Goal: Transaction & Acquisition: Purchase product/service

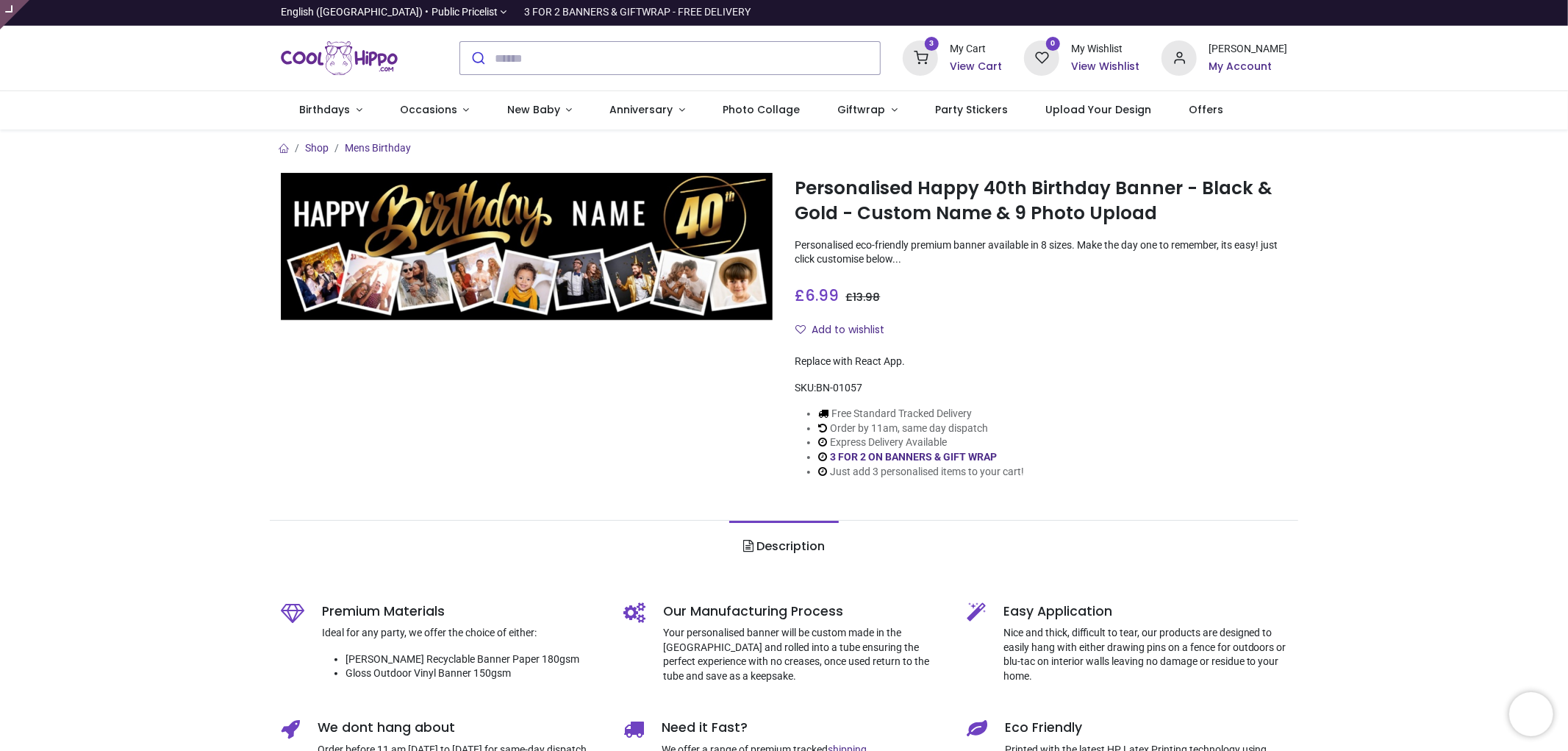
type input "**********"
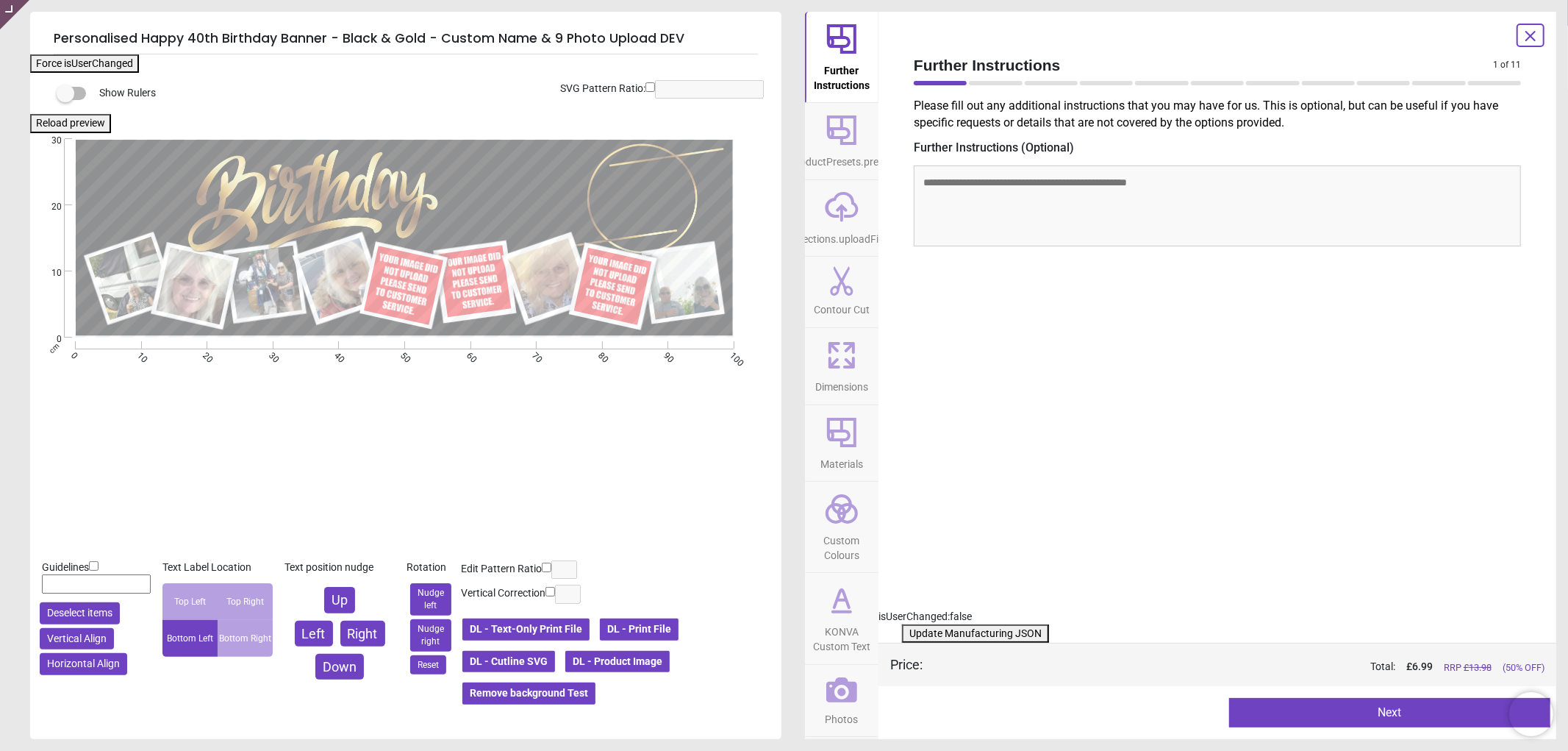
click at [850, 700] on icon at bounding box center [841, 690] width 31 height 25
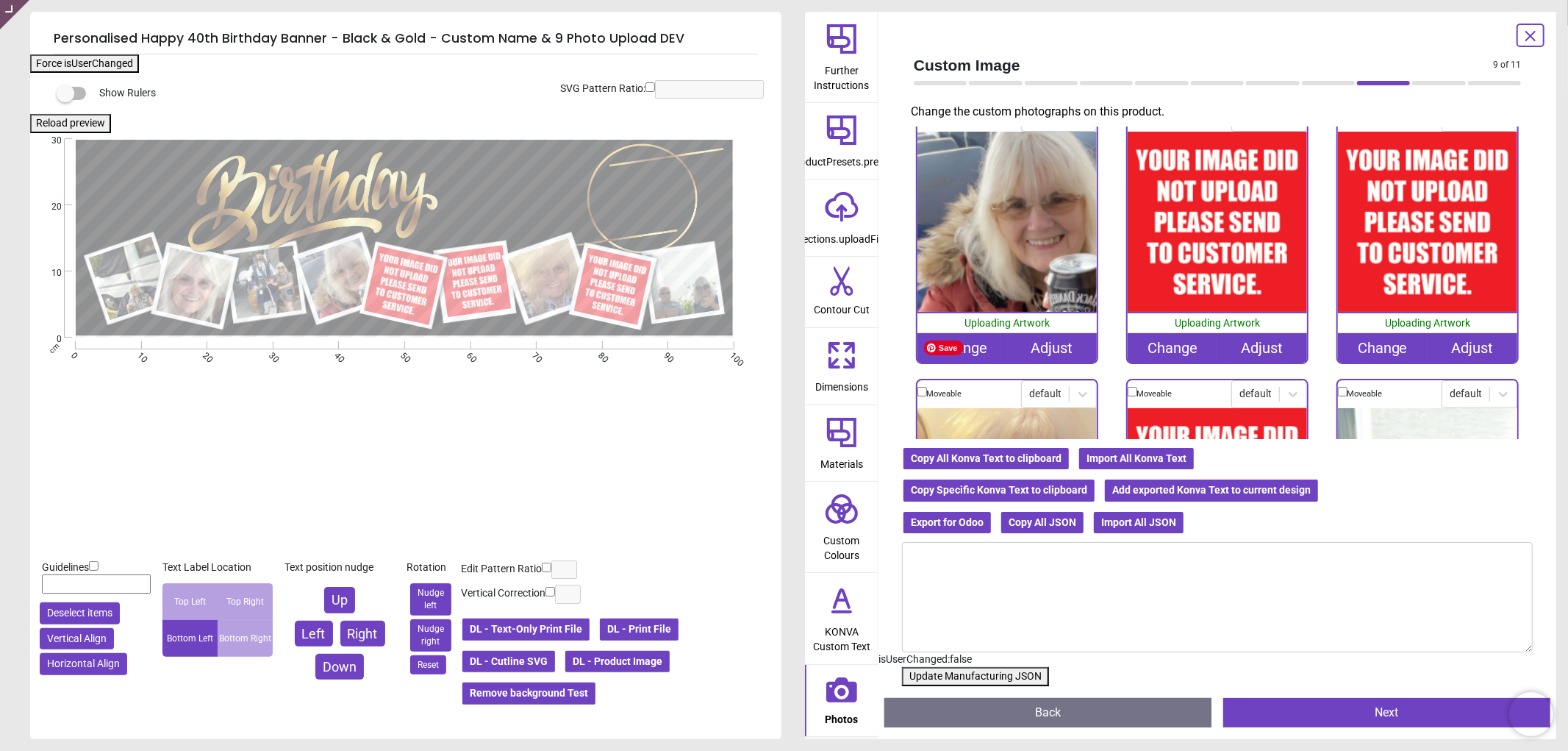
scroll to position [327, 0]
click at [1170, 341] on div "Change" at bounding box center [1172, 346] width 89 height 29
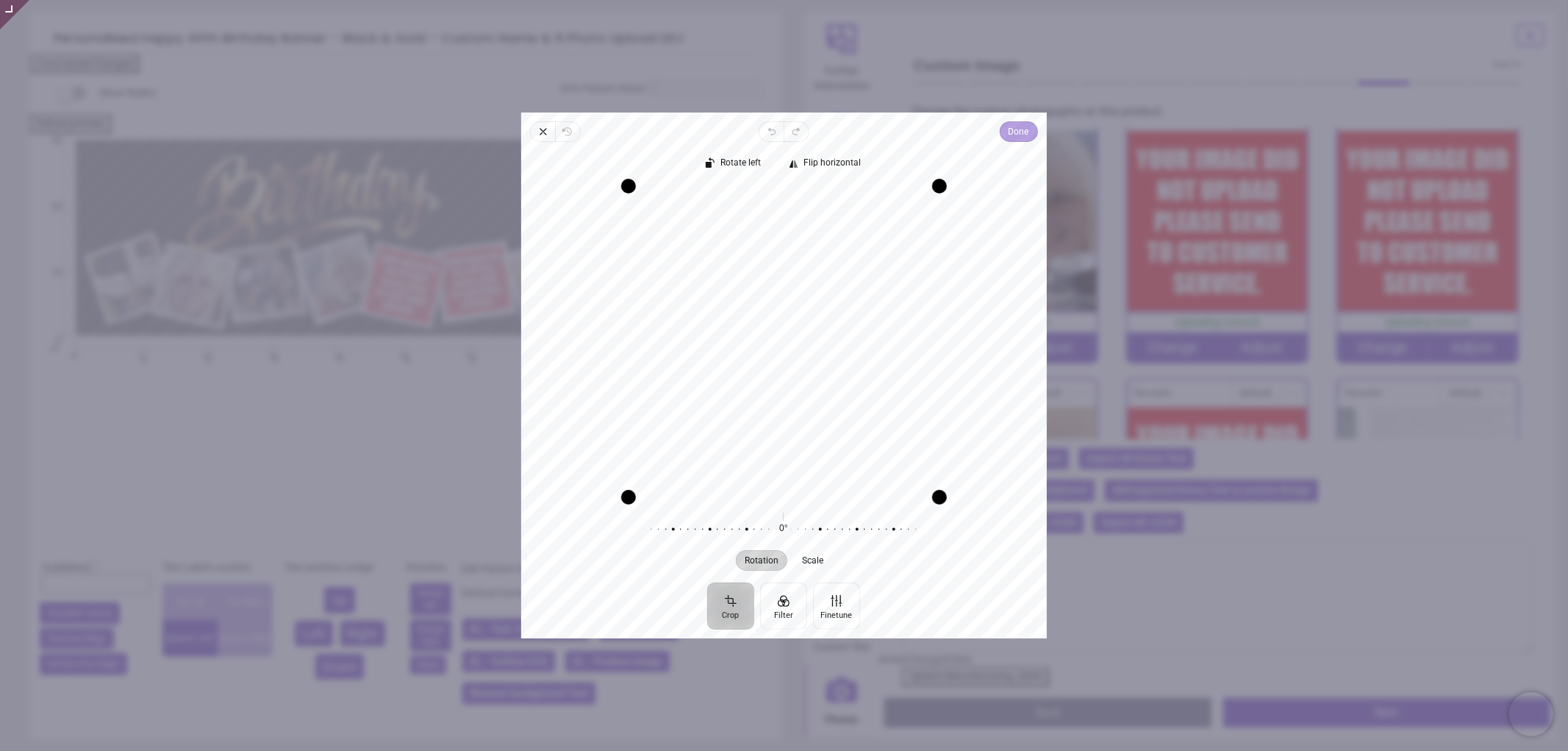
click at [1022, 131] on span "Done" at bounding box center [1018, 132] width 20 height 18
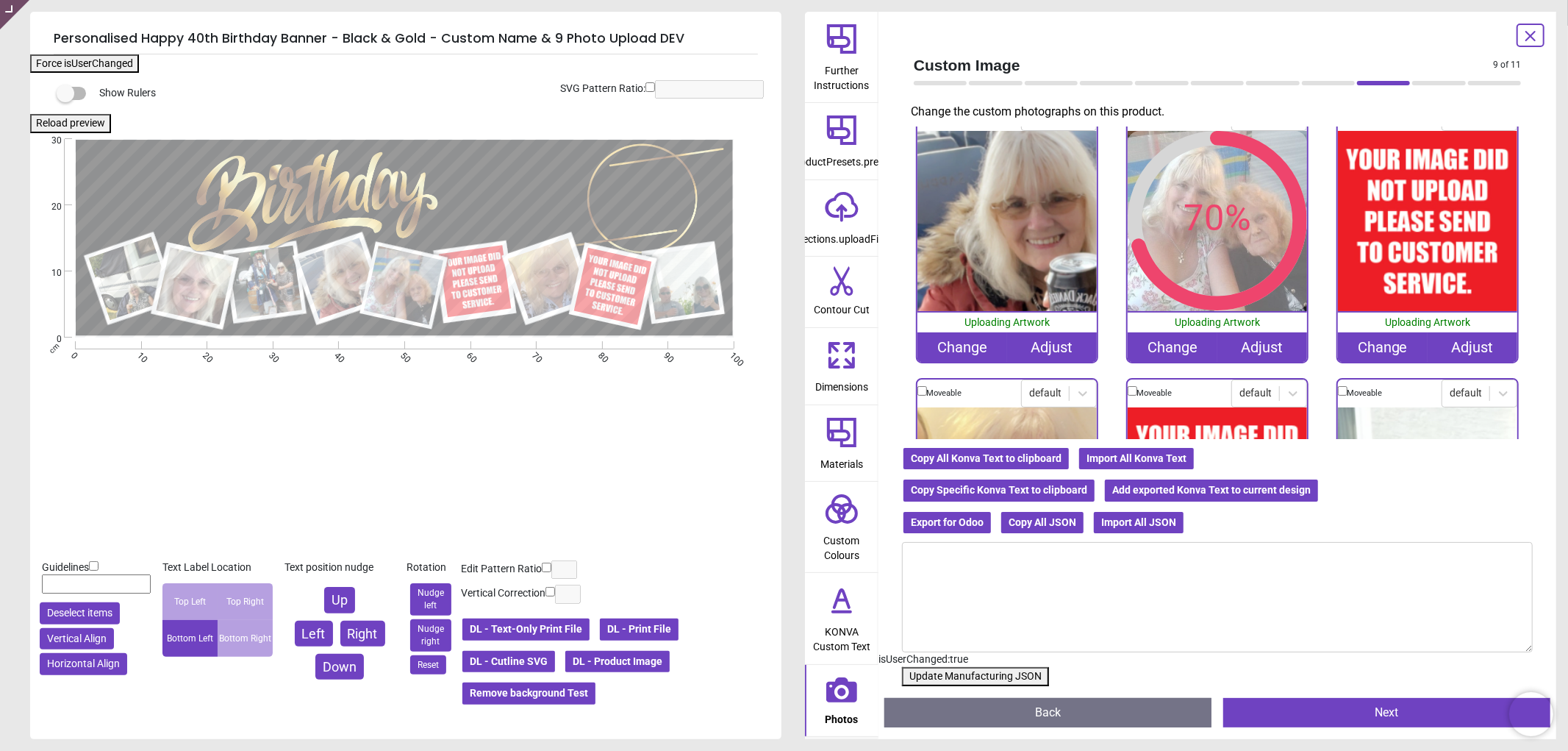
click at [1394, 340] on div "Change" at bounding box center [1382, 346] width 89 height 29
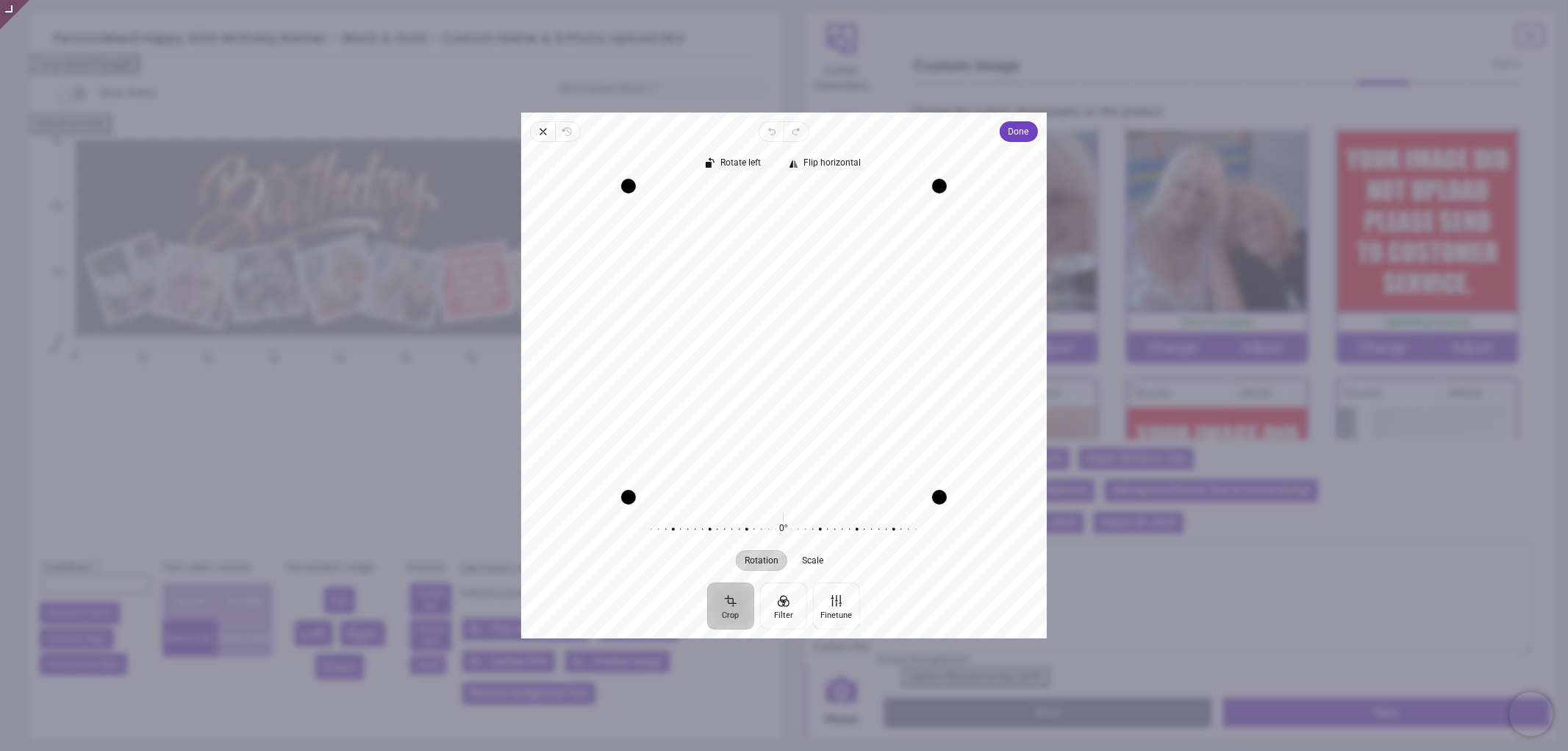
drag, startPoint x: 847, startPoint y: 353, endPoint x: 848, endPoint y: 431, distance: 78.0
click at [848, 431] on div "Recenter" at bounding box center [784, 341] width 502 height 311
click at [1033, 130] on button "Done" at bounding box center [1018, 131] width 38 height 20
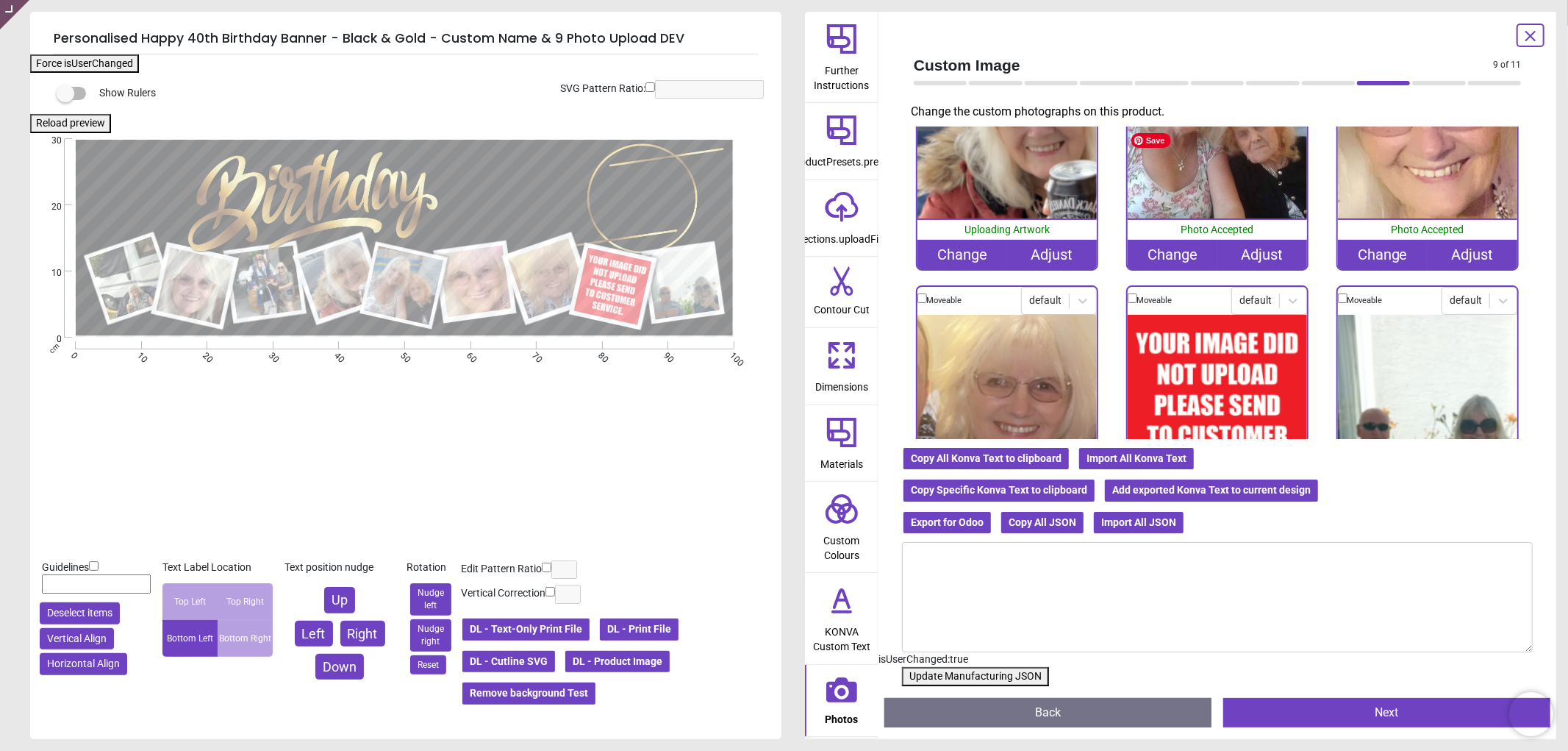
scroll to position [527, 0]
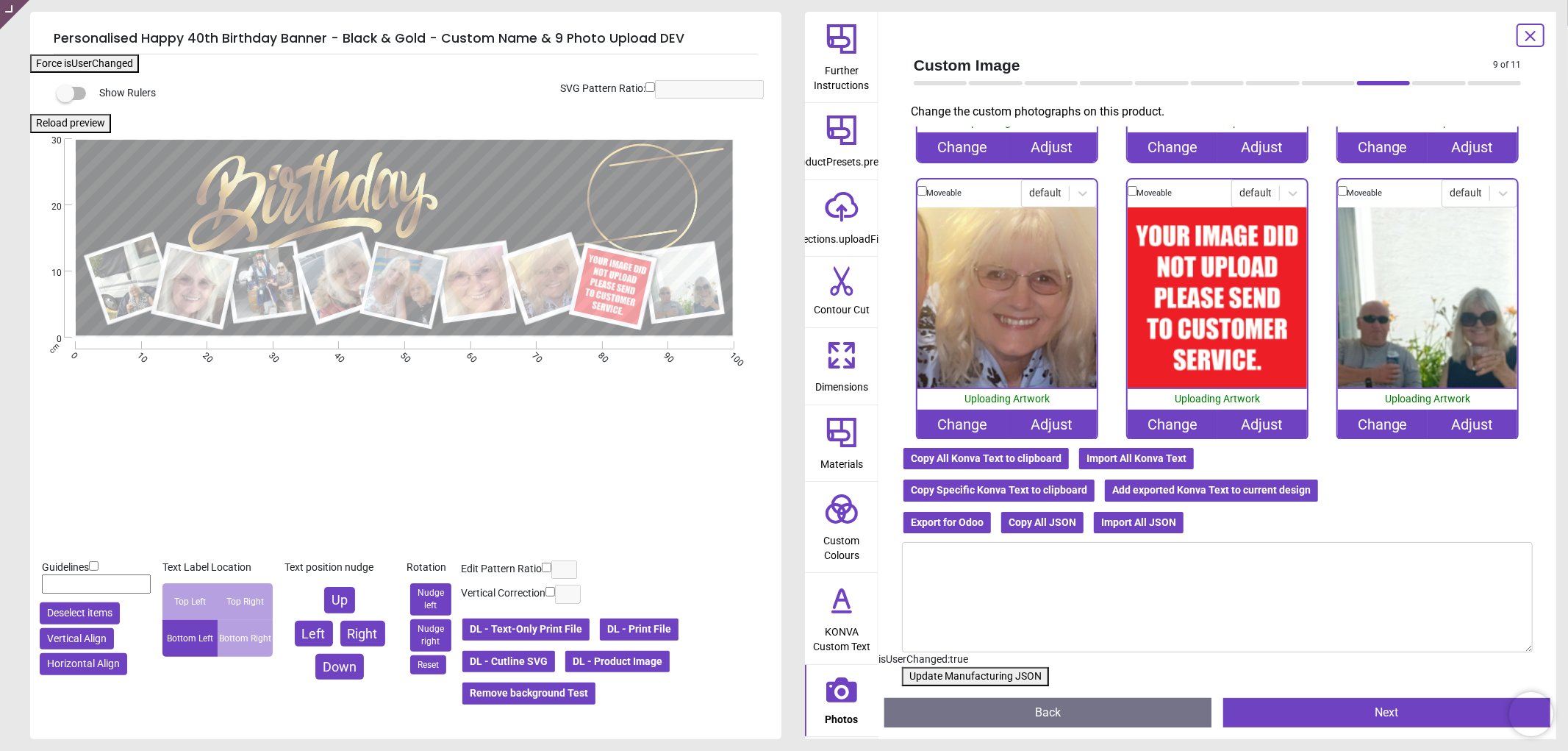
click at [1155, 410] on div "Change" at bounding box center [1172, 424] width 89 height 29
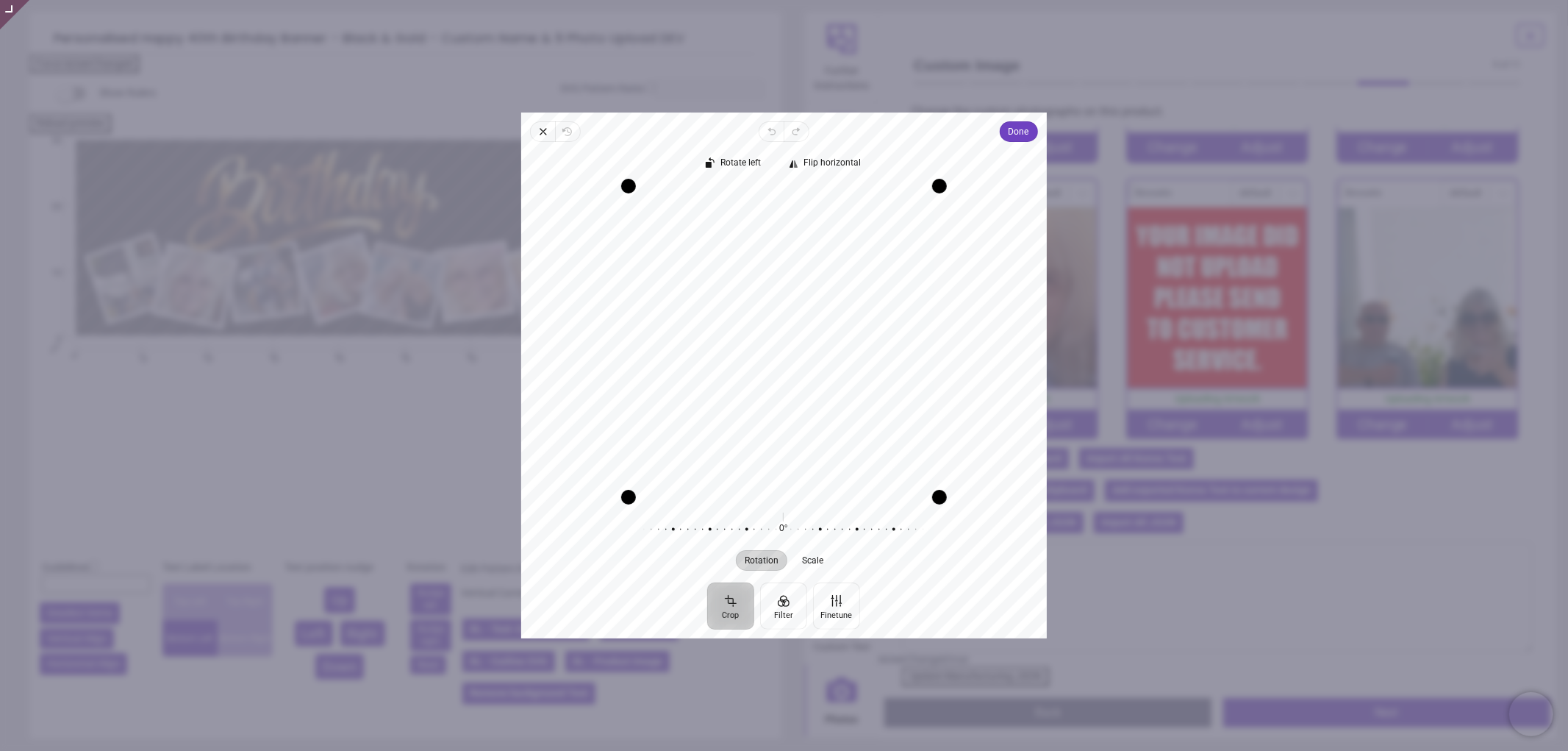
drag, startPoint x: 863, startPoint y: 362, endPoint x: 868, endPoint y: 383, distance: 21.6
click at [868, 383] on div "Recenter" at bounding box center [784, 341] width 502 height 311
click at [1016, 140] on span "Done" at bounding box center [1018, 132] width 20 height 18
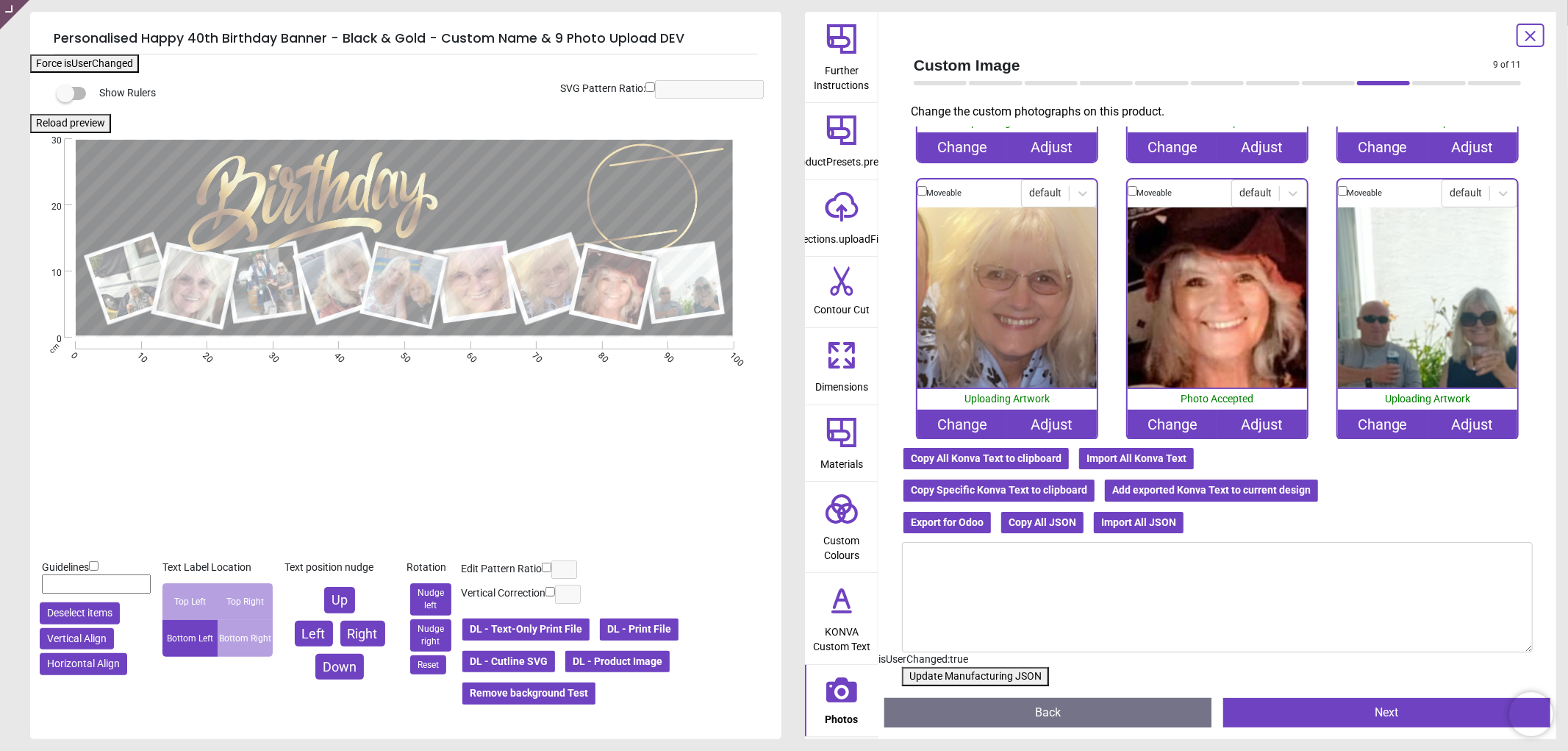
click at [973, 679] on button "Update Manufacturing JSON" at bounding box center [976, 677] width 147 height 19
click at [975, 677] on button "Update Manufacturing JSON" at bounding box center [976, 677] width 147 height 19
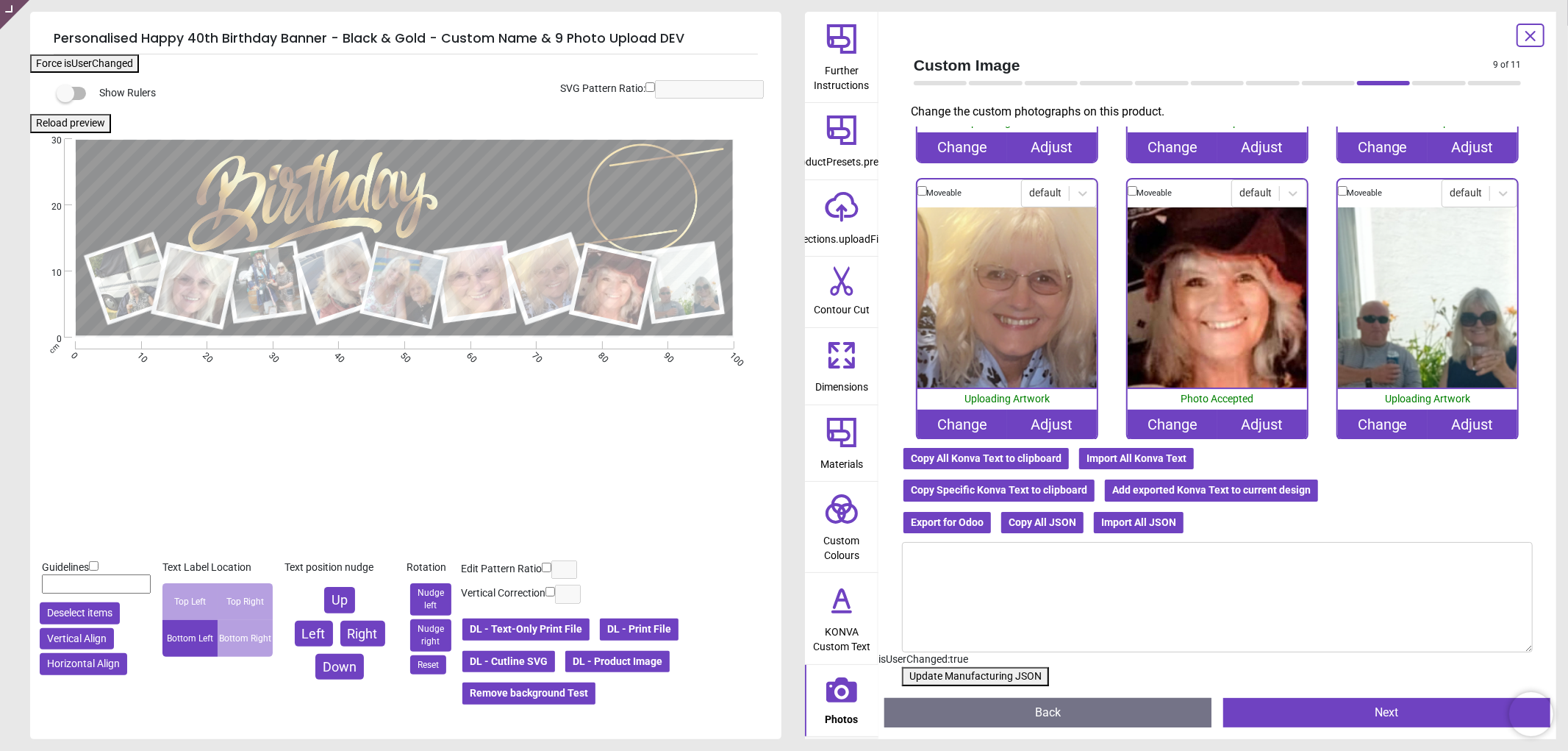
click at [975, 677] on button "Update Manufacturing JSON" at bounding box center [976, 677] width 147 height 19
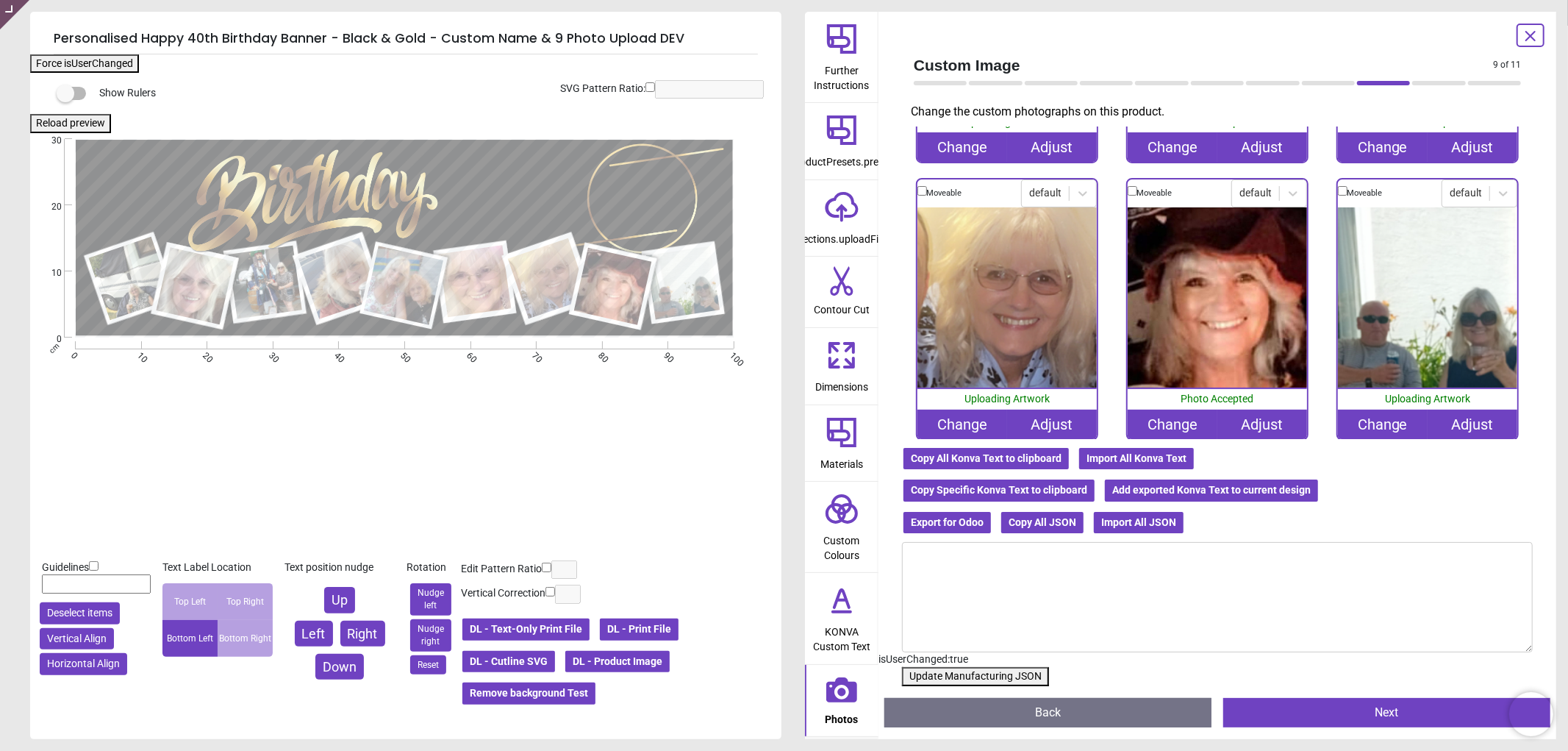
click at [975, 677] on button "Update Manufacturing JSON" at bounding box center [976, 677] width 147 height 19
